Goal: Navigation & Orientation: Understand site structure

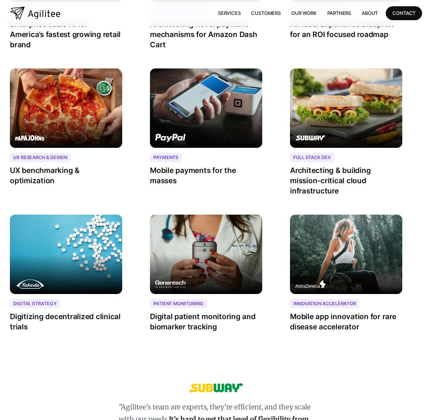
scroll to position [1318, 0]
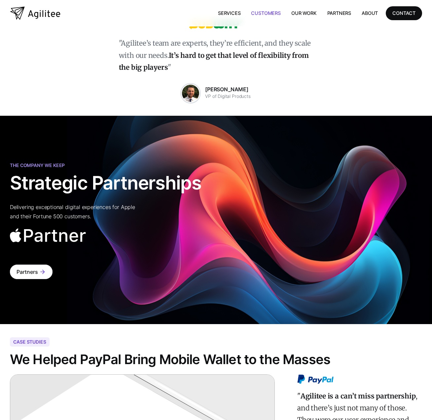
click at [267, 14] on link "Customers" at bounding box center [266, 13] width 40 height 14
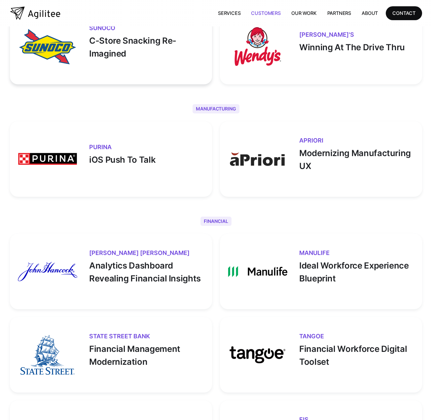
scroll to position [1255, 0]
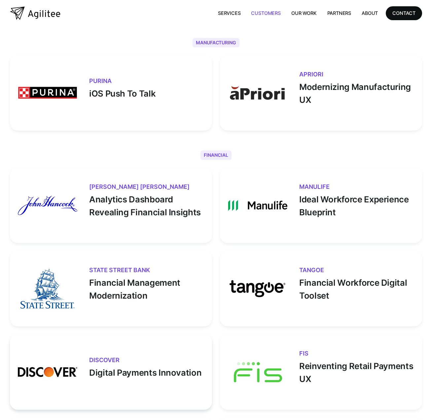
click at [117, 357] on h3 "Discover" at bounding box center [146, 360] width 115 height 6
click at [63, 366] on img at bounding box center [47, 371] width 59 height 59
click at [68, 379] on img at bounding box center [47, 371] width 59 height 59
click at [139, 373] on p "Digital Payments Innovation" at bounding box center [146, 371] width 115 height 16
click at [309, 12] on link "Our Work" at bounding box center [304, 13] width 36 height 14
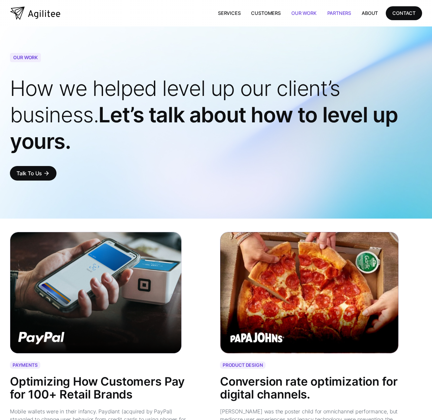
click at [340, 11] on link "Partners" at bounding box center [339, 13] width 35 height 14
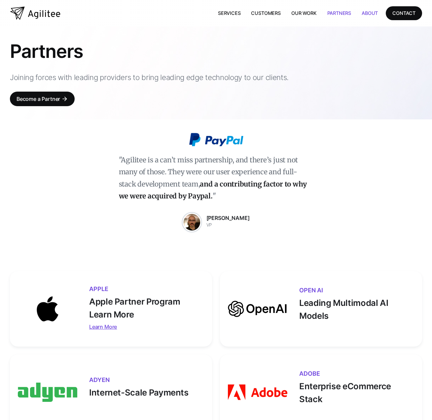
click at [373, 11] on link "About" at bounding box center [369, 13] width 27 height 14
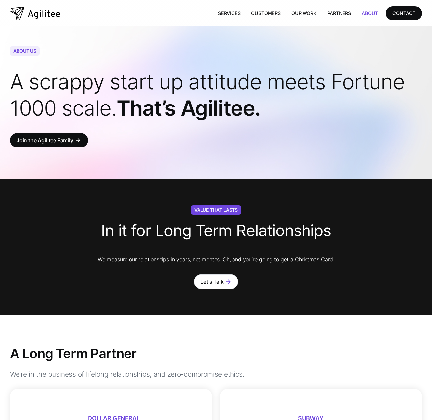
drag, startPoint x: 231, startPoint y: 12, endPoint x: 212, endPoint y: 15, distance: 18.4
click at [231, 12] on link "Services" at bounding box center [229, 13] width 33 height 14
